Goal: Task Accomplishment & Management: Use online tool/utility

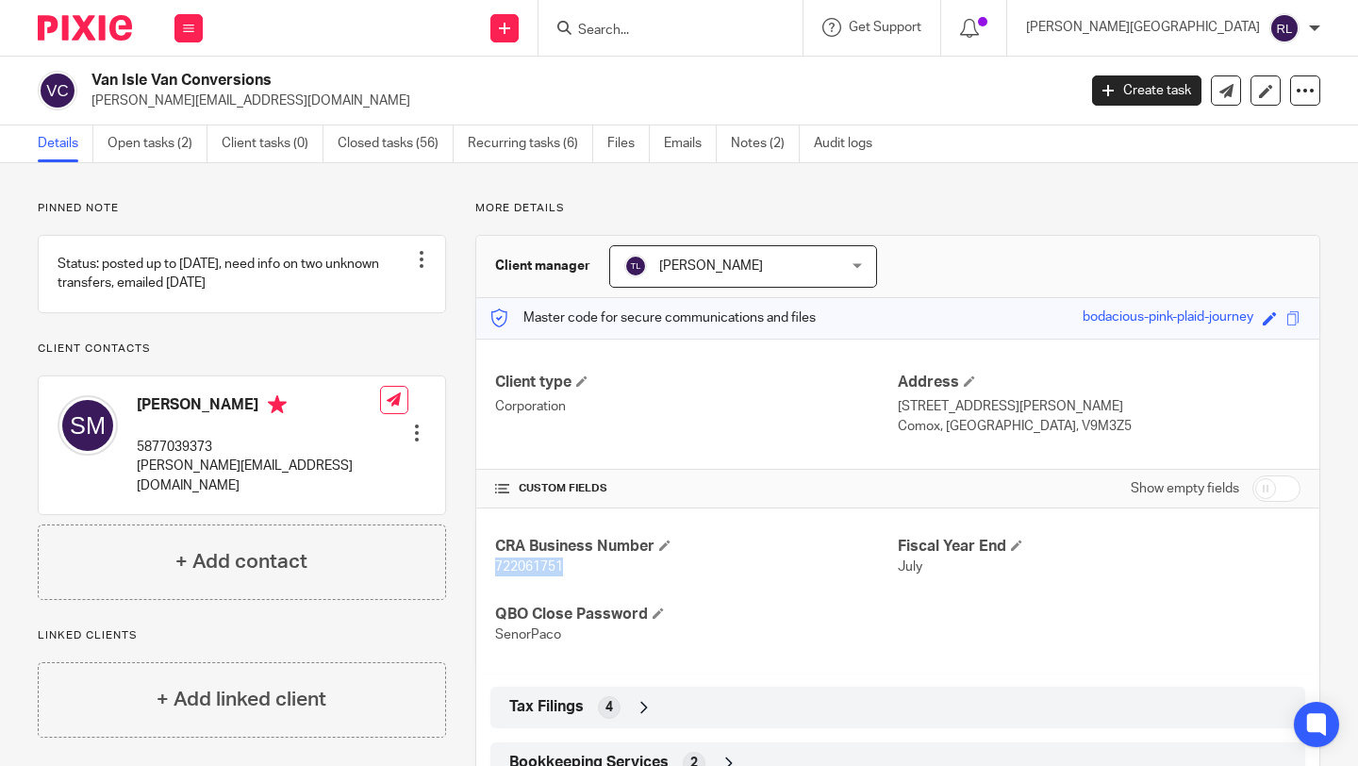
click at [158, 148] on link "Open tasks (2)" at bounding box center [158, 143] width 100 height 37
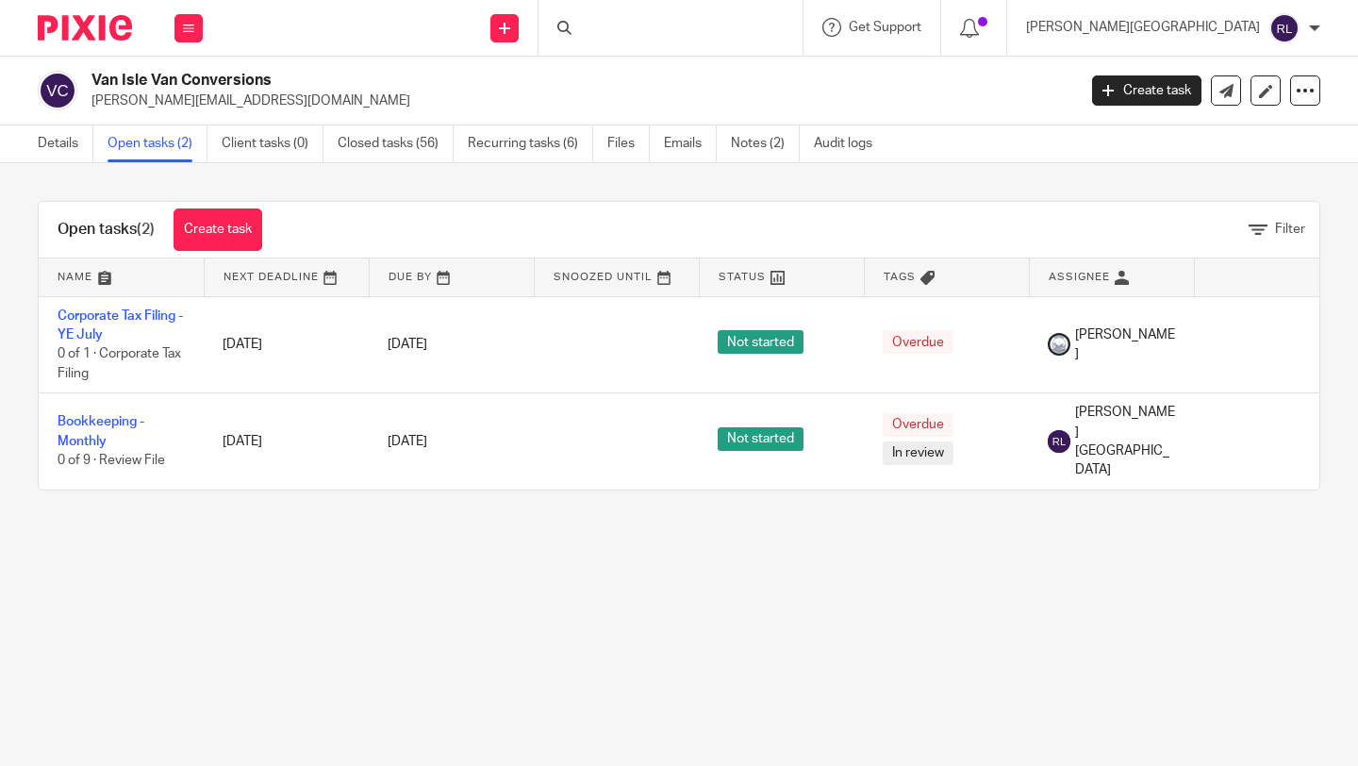
click at [751, 35] on div at bounding box center [671, 28] width 264 height 56
click at [717, 30] on div at bounding box center [671, 28] width 264 height 56
click at [725, 29] on input "Search" at bounding box center [661, 31] width 170 height 17
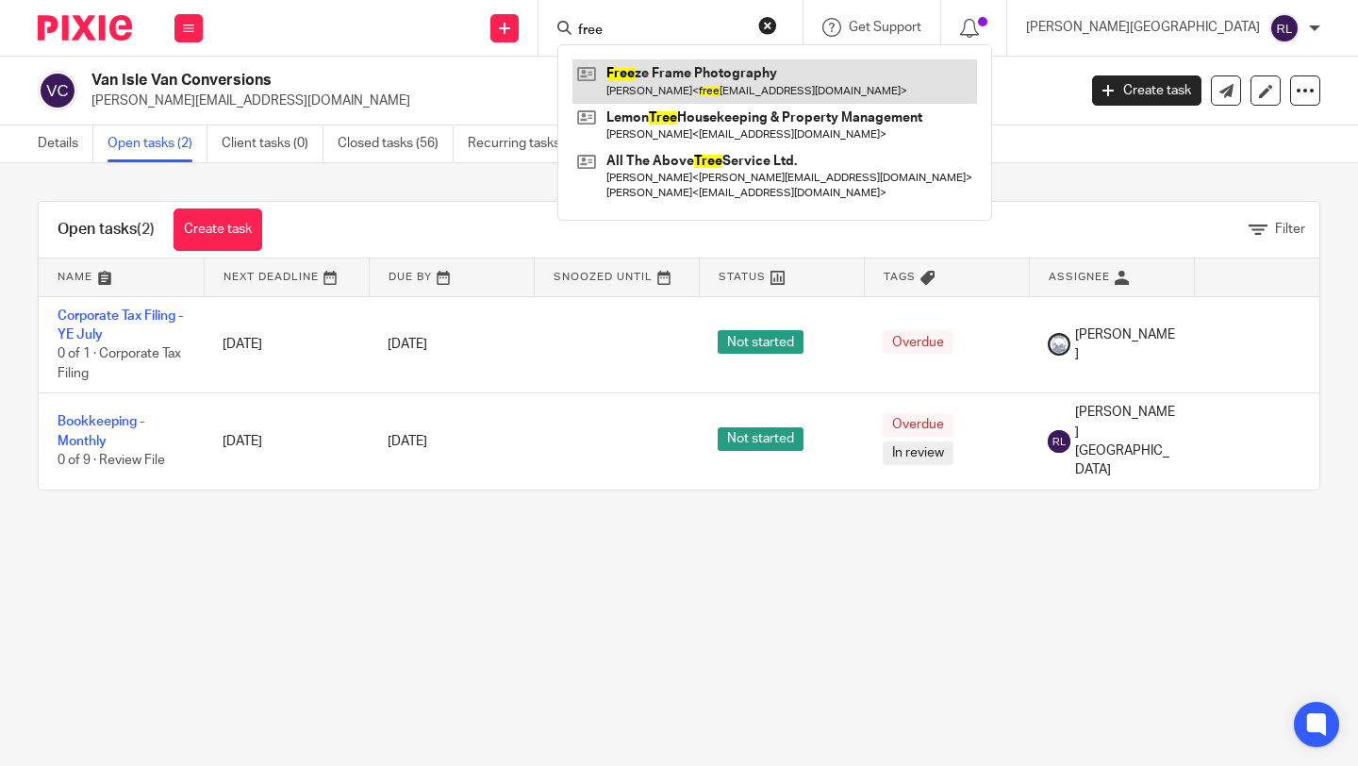
type input "free"
click at [814, 75] on link at bounding box center [775, 80] width 405 height 43
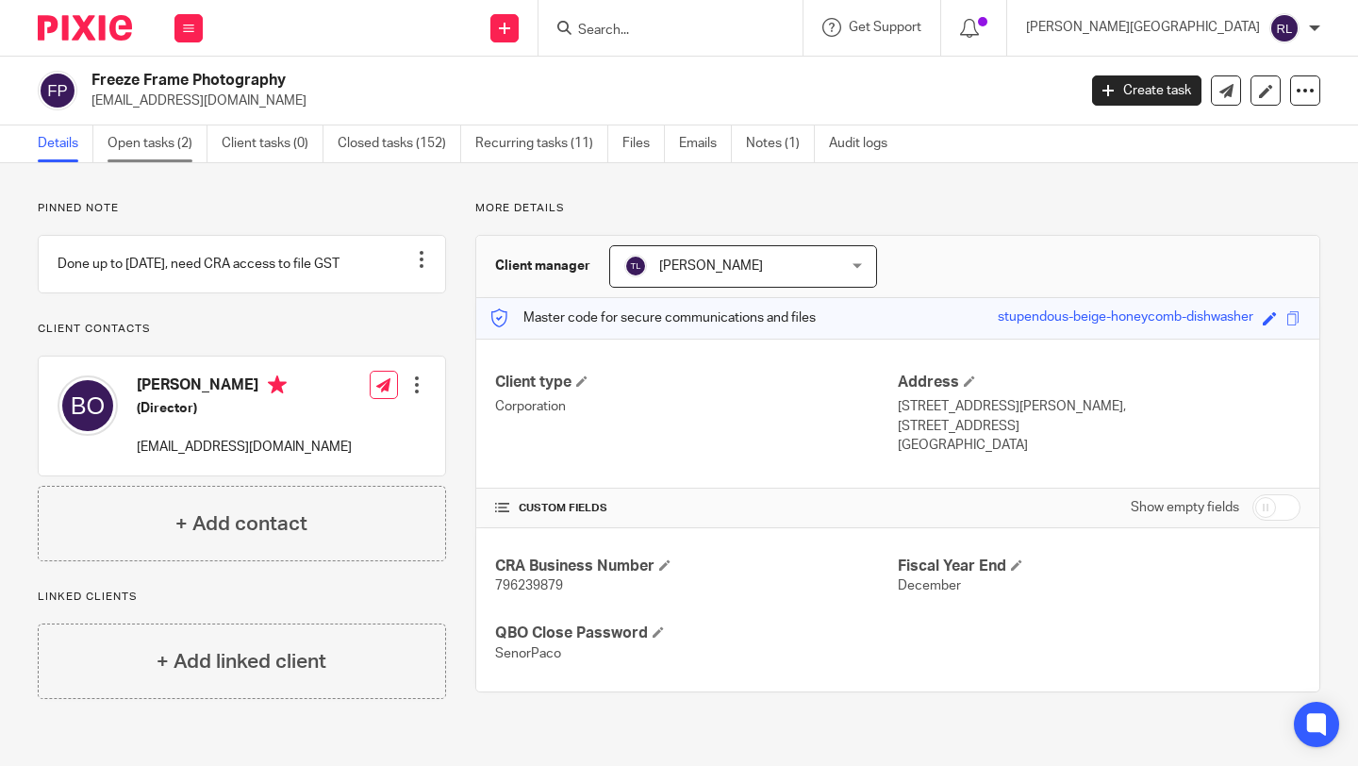
click at [122, 150] on link "Open tasks (2)" at bounding box center [158, 143] width 100 height 37
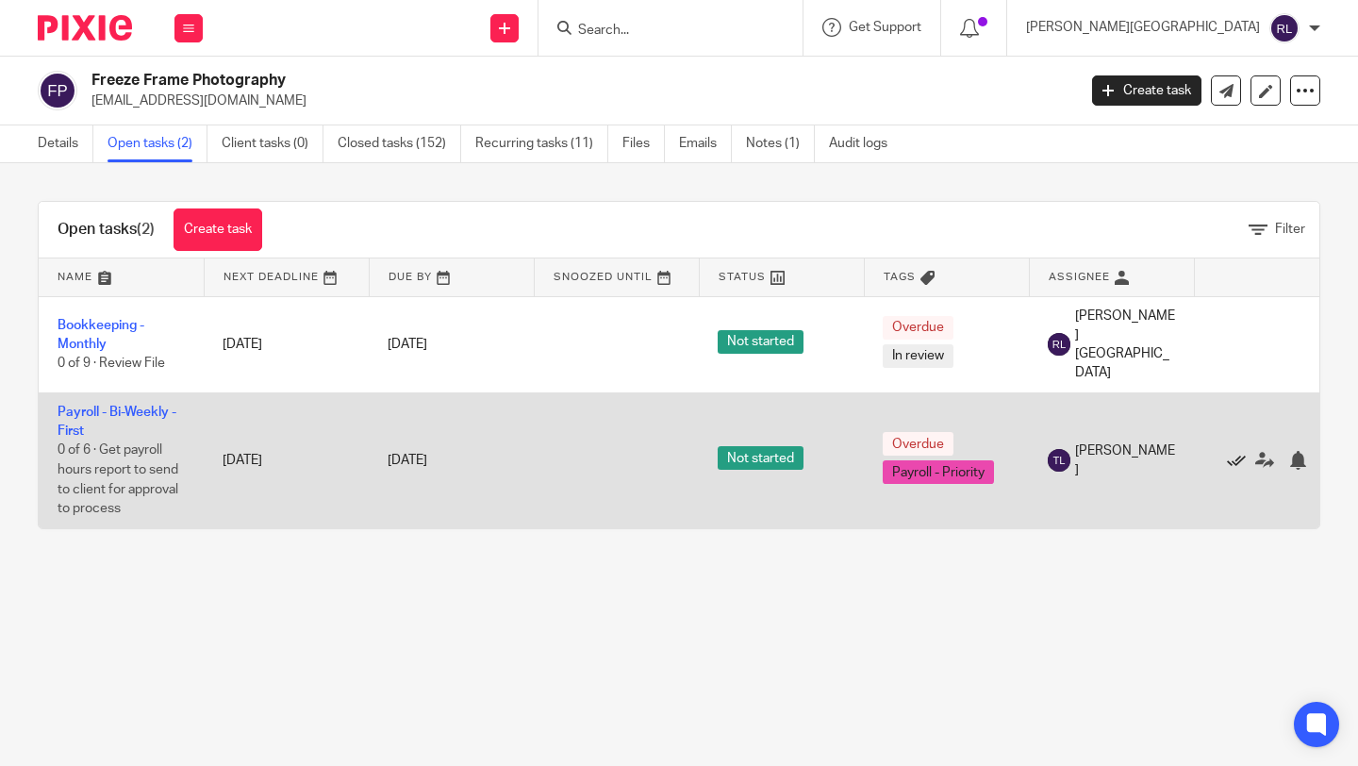
click at [1234, 451] on icon at bounding box center [1236, 460] width 19 height 19
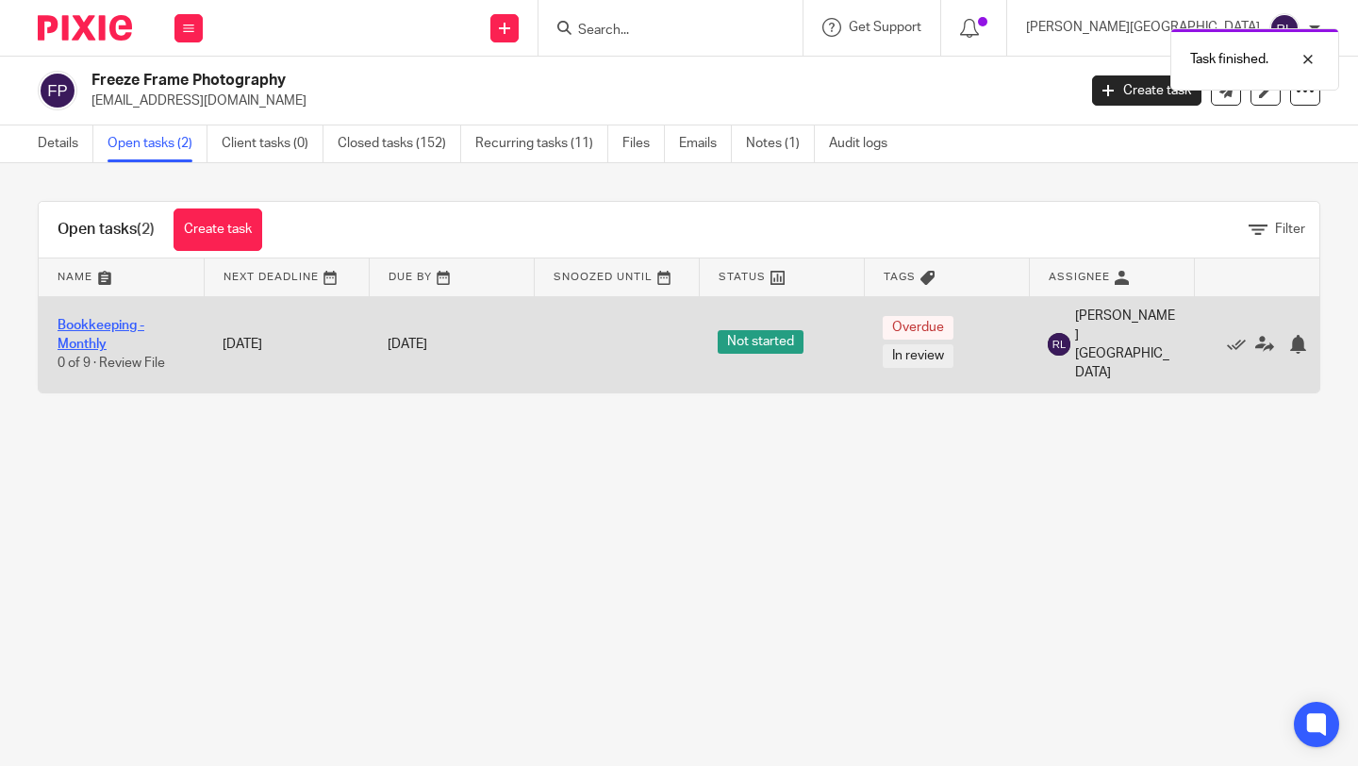
click at [88, 331] on link "Bookkeeping - Monthly" at bounding box center [101, 335] width 87 height 32
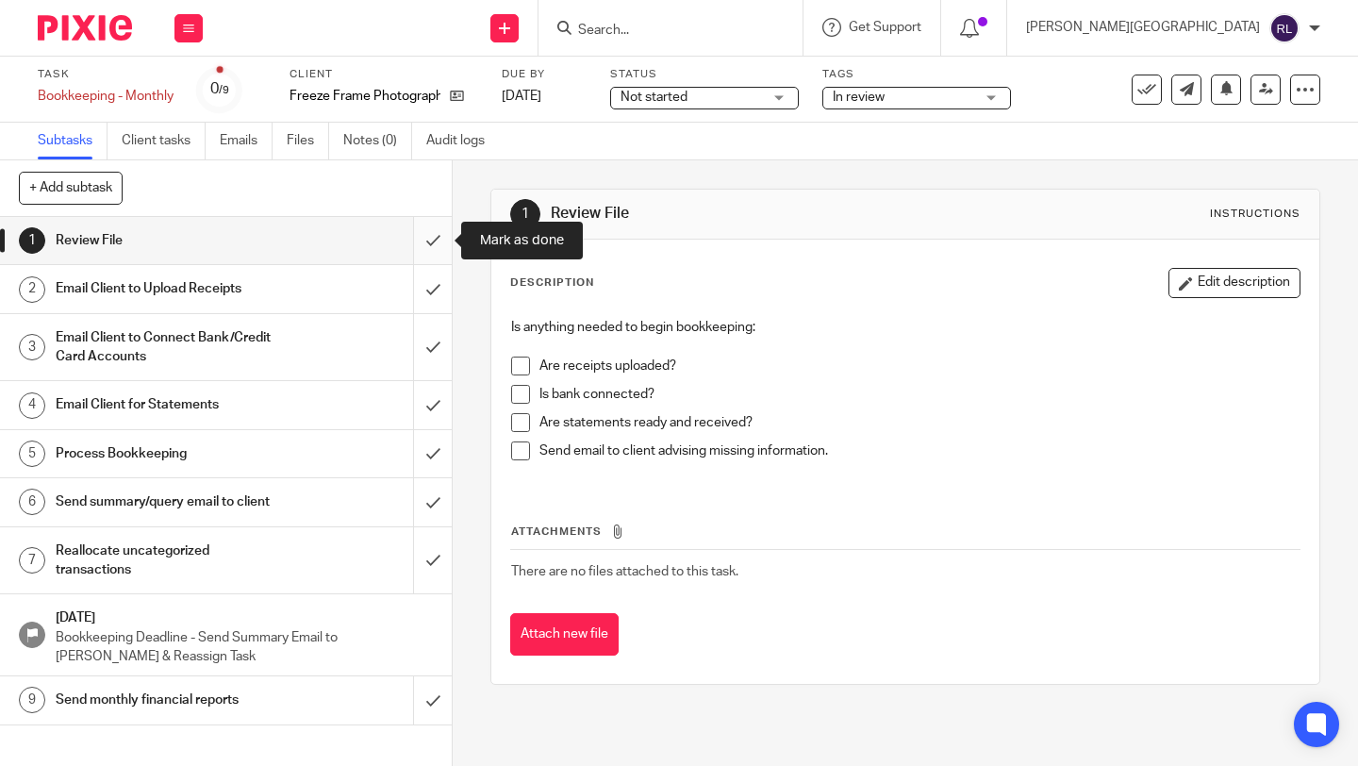
click at [435, 240] on input "submit" at bounding box center [226, 240] width 452 height 47
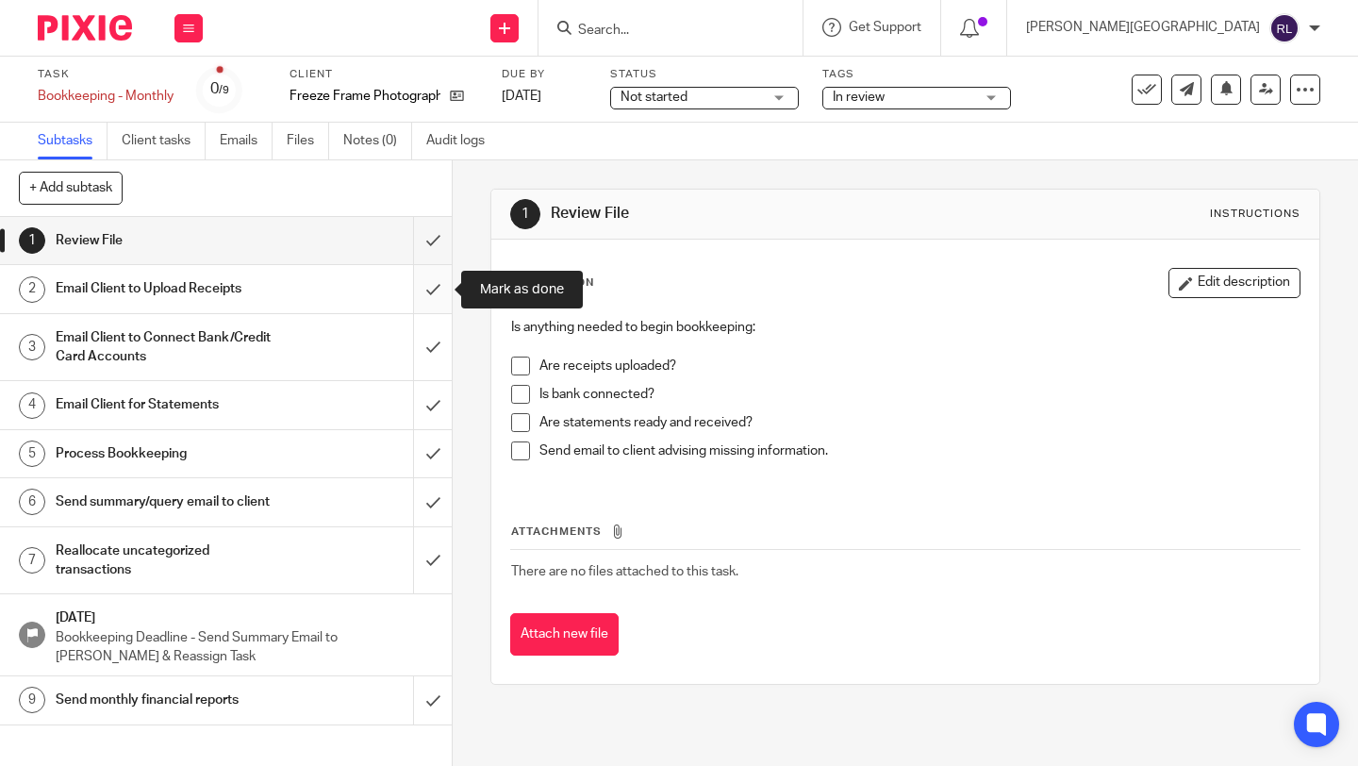
click at [433, 292] on input "submit" at bounding box center [226, 288] width 452 height 47
click at [434, 341] on input "submit" at bounding box center [226, 347] width 452 height 67
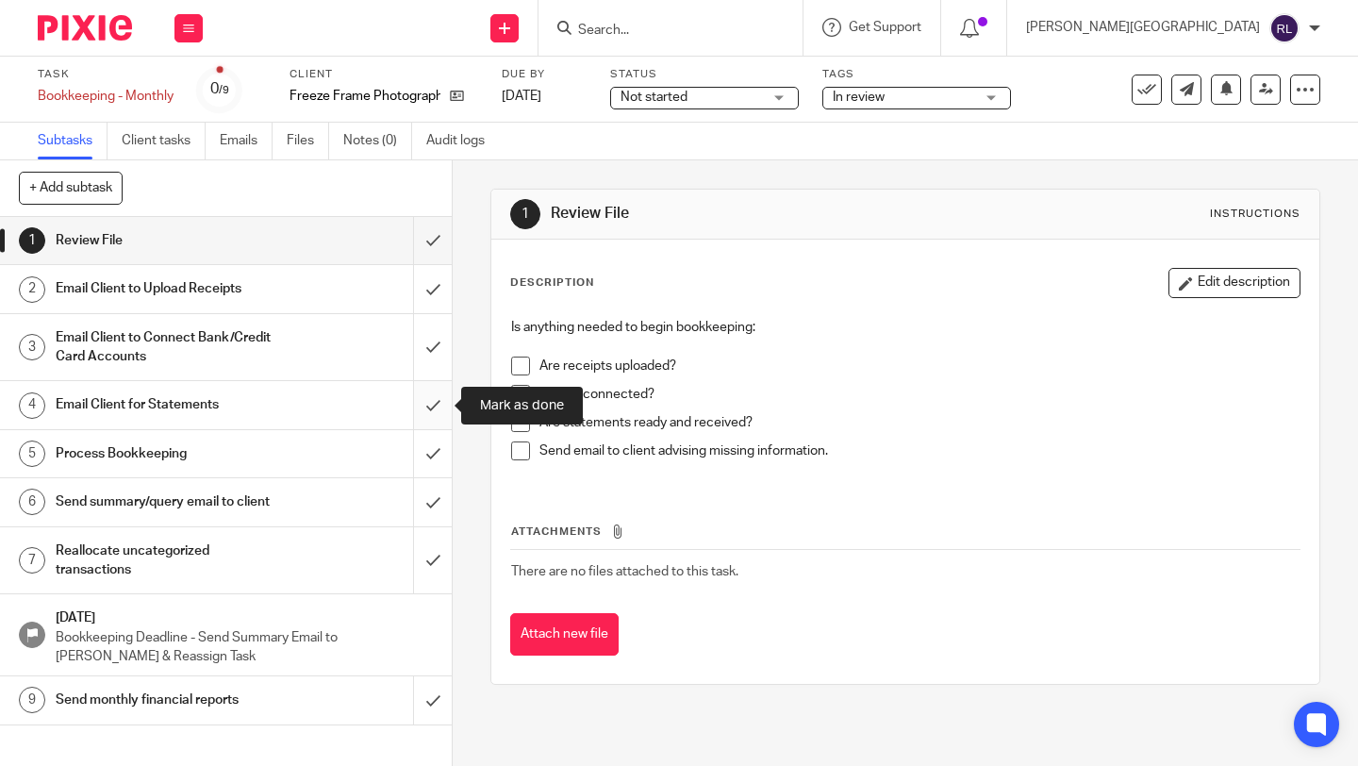
click at [434, 399] on input "submit" at bounding box center [226, 404] width 452 height 47
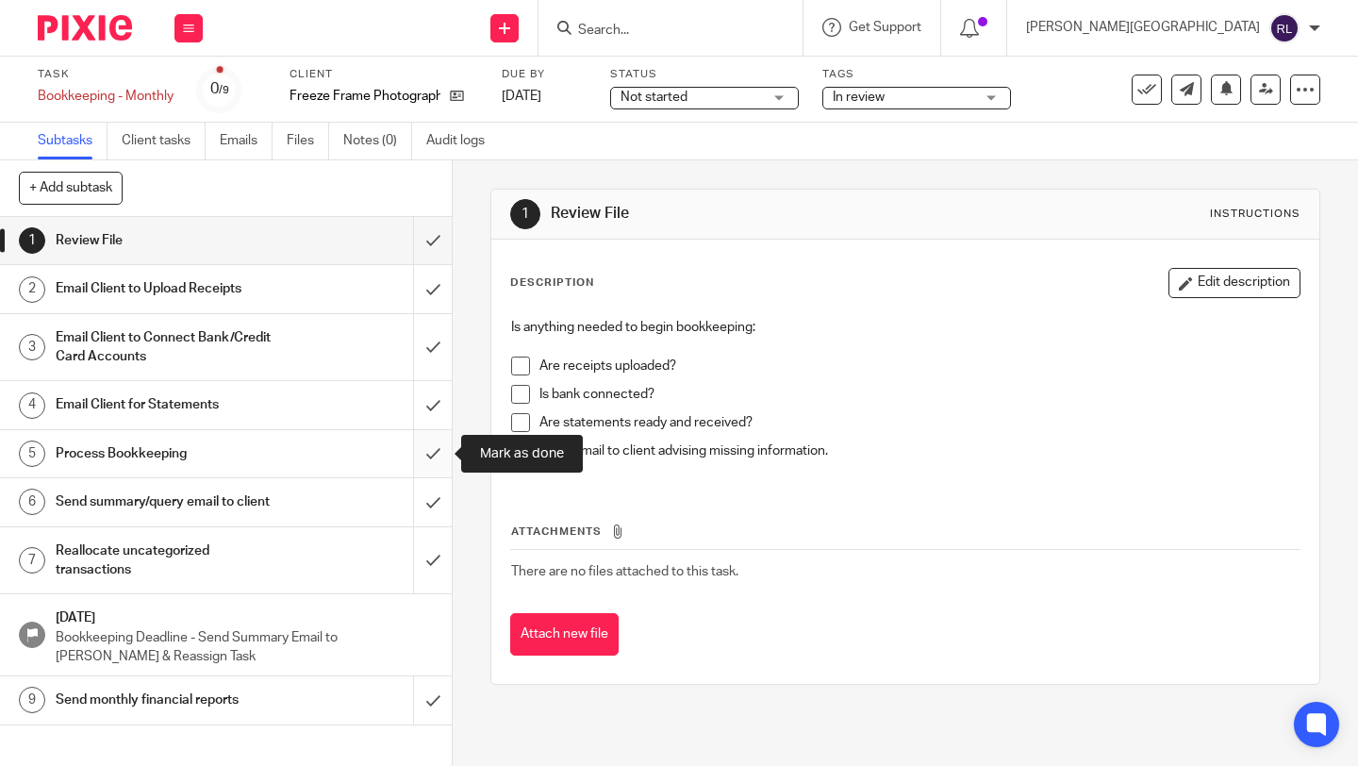
click at [434, 473] on input "submit" at bounding box center [226, 453] width 452 height 47
click at [435, 494] on input "submit" at bounding box center [226, 501] width 452 height 47
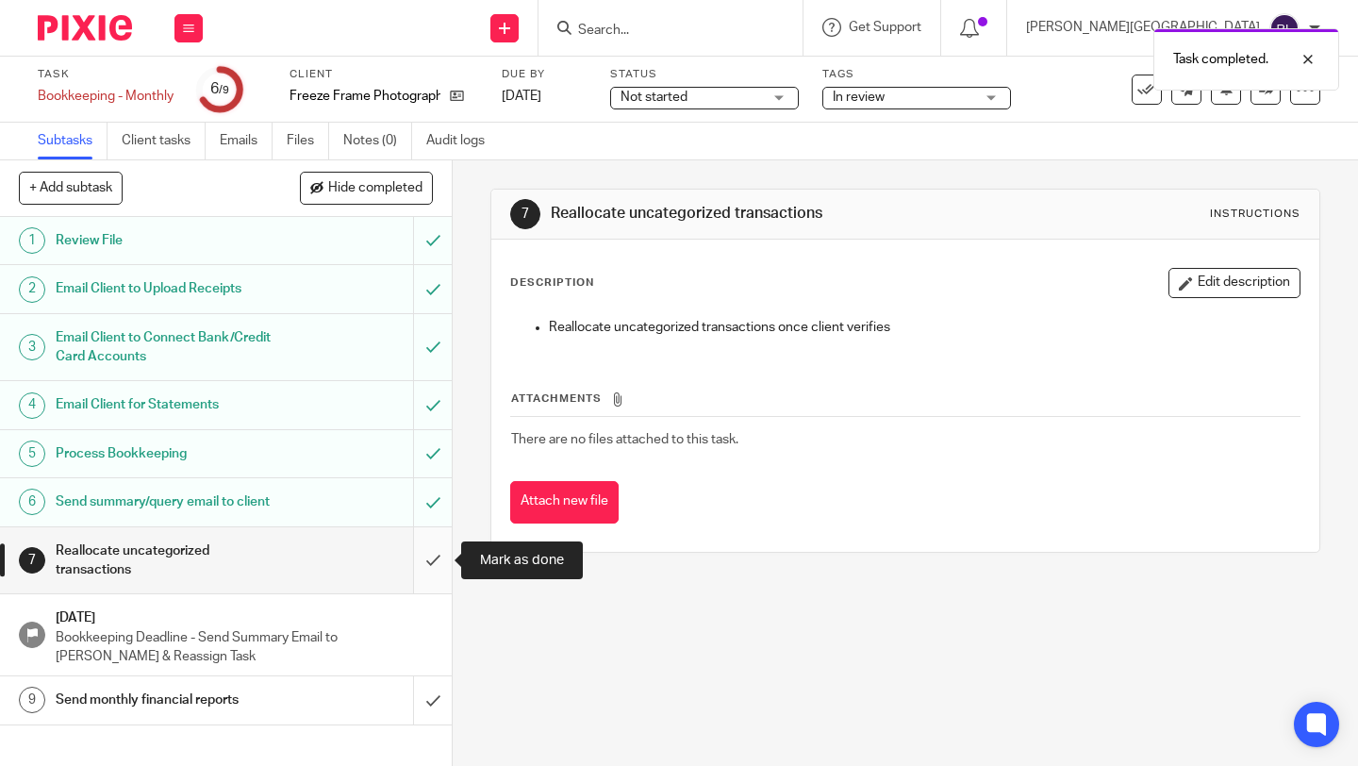
click at [442, 557] on input "submit" at bounding box center [226, 560] width 452 height 67
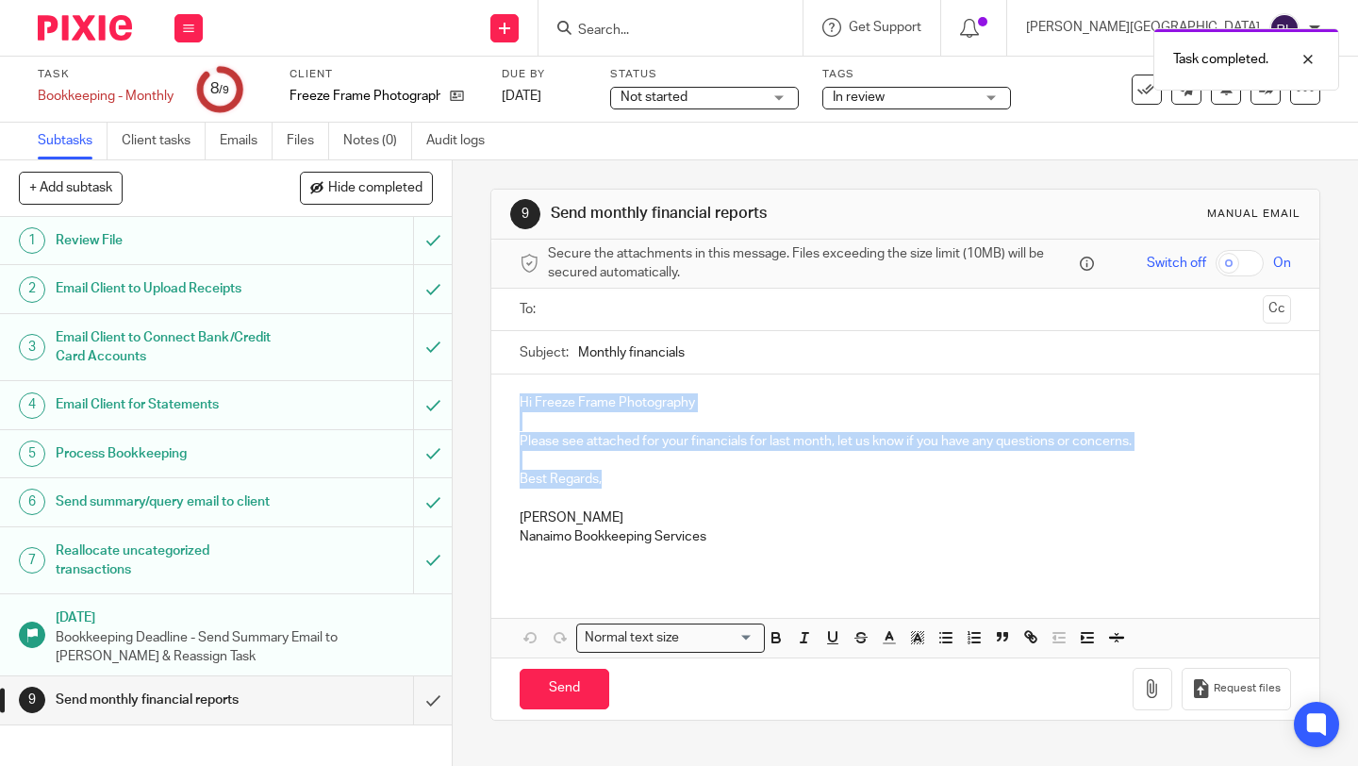
drag, startPoint x: 609, startPoint y: 482, endPoint x: 515, endPoint y: 407, distance: 120.2
click at [515, 407] on div "Hi Freeze Frame Photography Please see attached for your financials for last mo…" at bounding box center [905, 476] width 828 height 205
copy div "Hi Freeze Frame Photography Please see attached for your financials for last mo…"
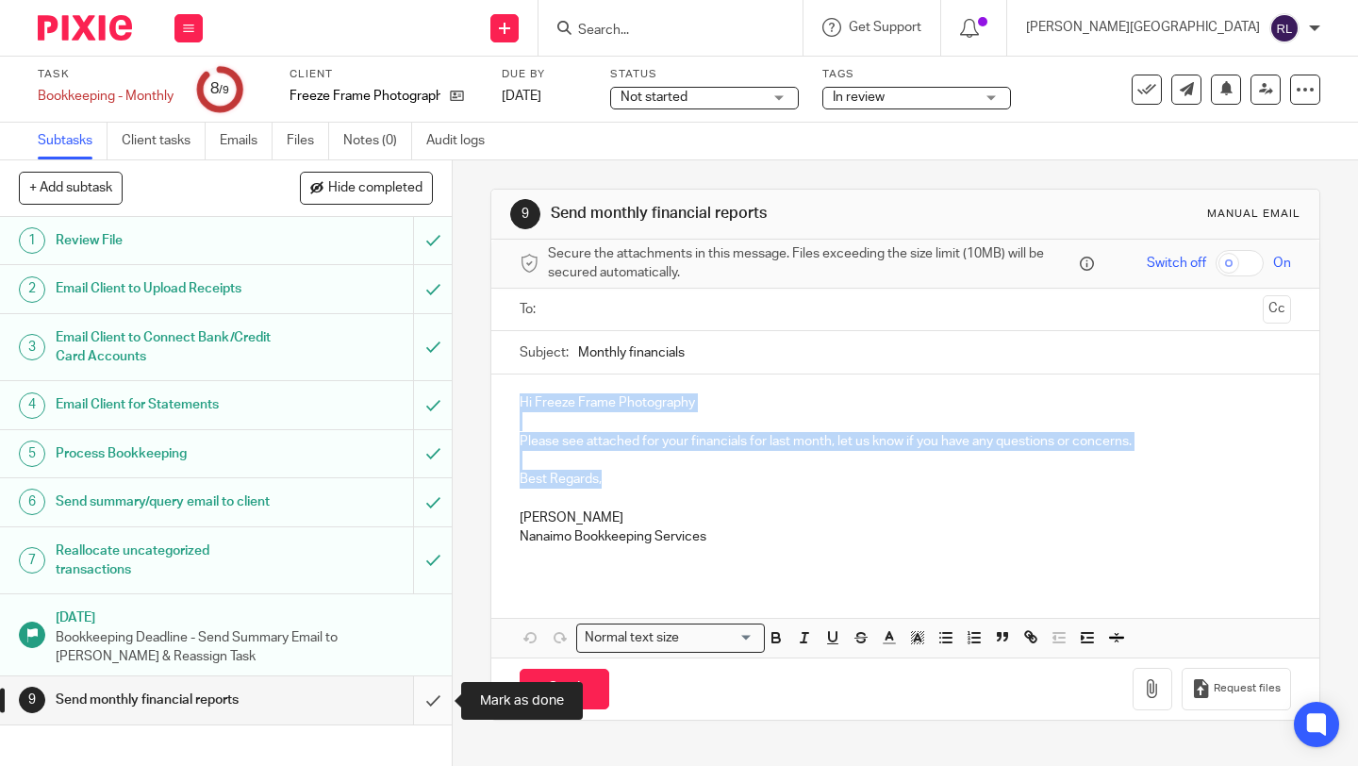
click at [436, 698] on input "submit" at bounding box center [226, 699] width 452 height 47
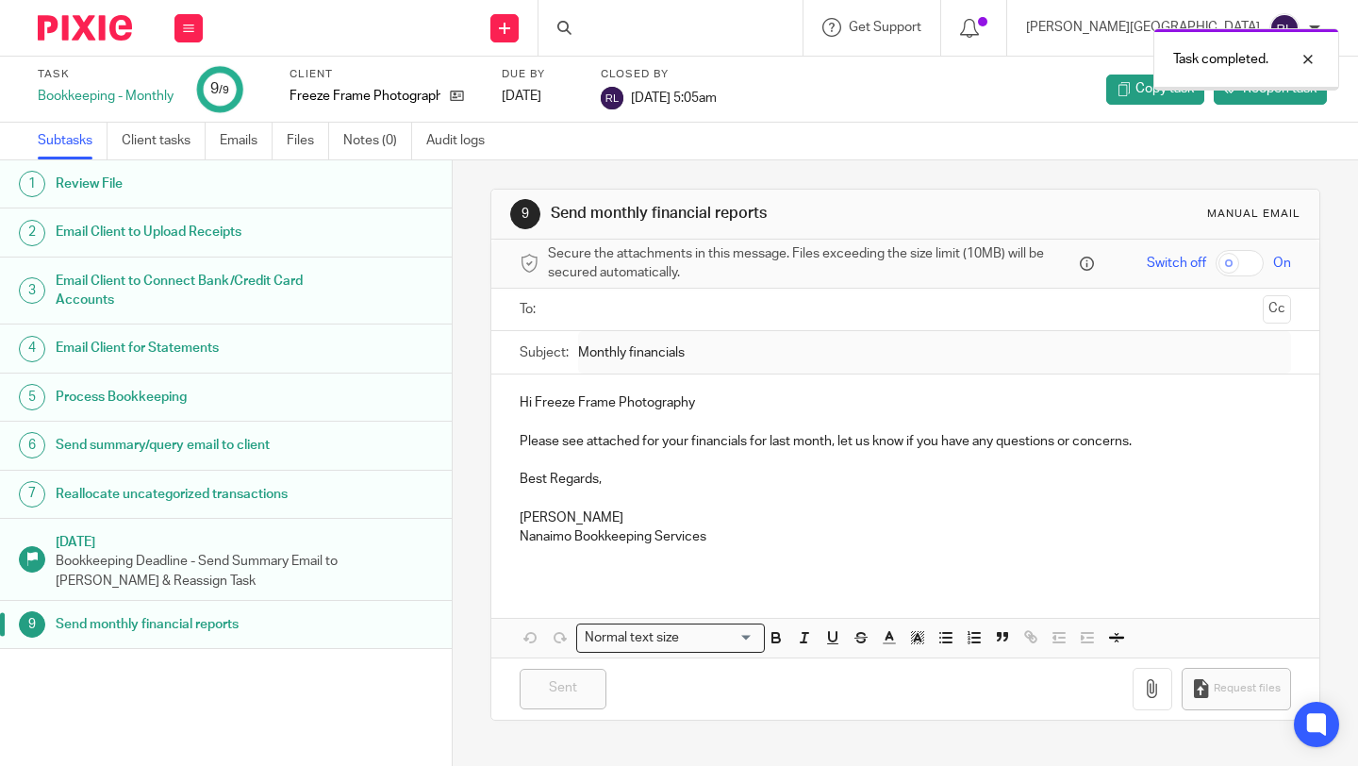
click at [91, 38] on img at bounding box center [85, 27] width 94 height 25
